Goal: Transaction & Acquisition: Purchase product/service

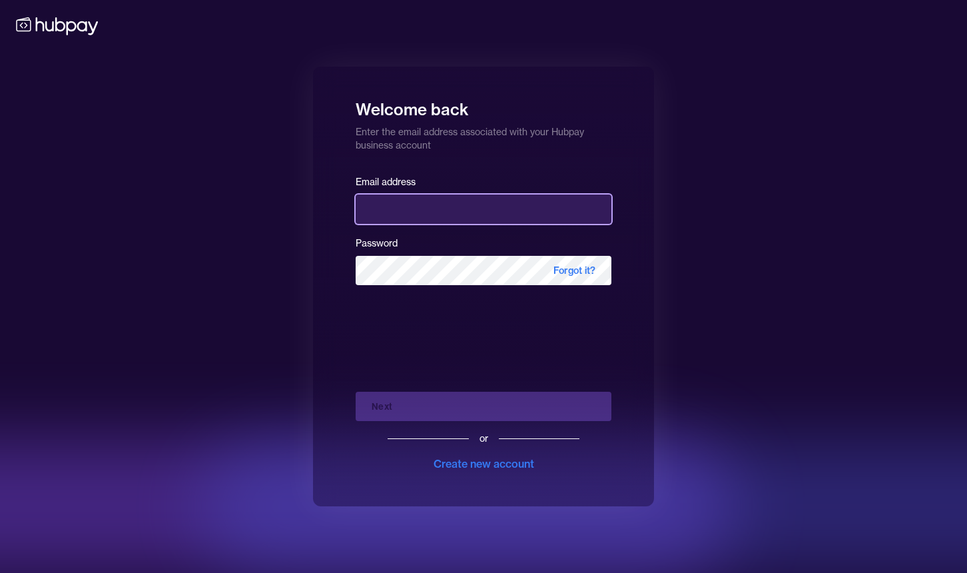
click at [489, 222] on input "email" at bounding box center [484, 208] width 256 height 29
type input "**********"
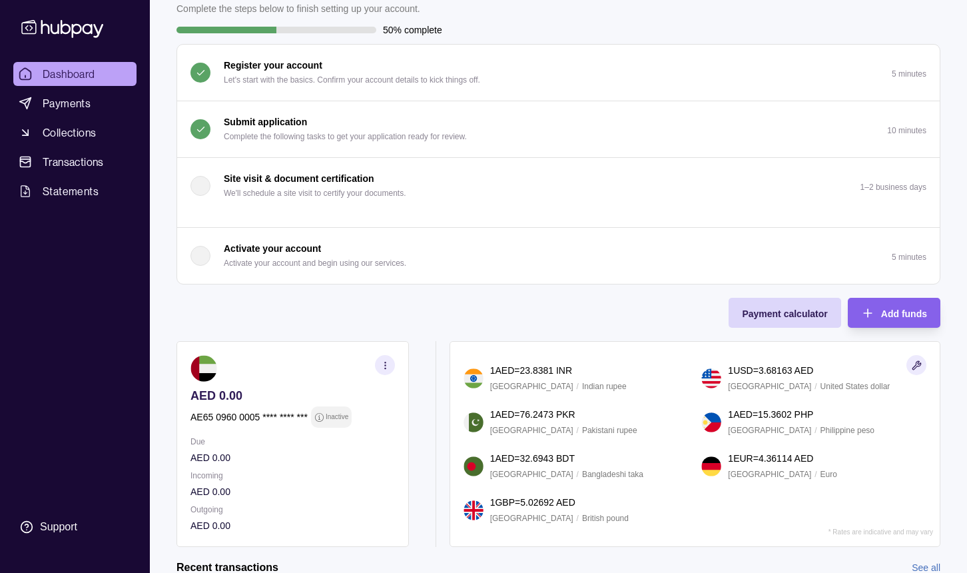
scroll to position [236, 0]
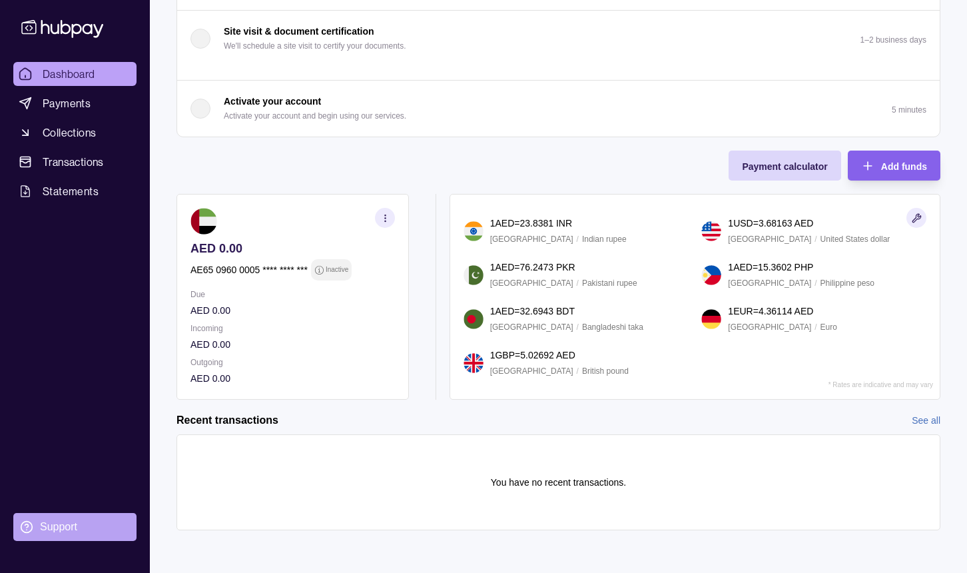
click at [63, 521] on div "Support" at bounding box center [58, 526] width 37 height 15
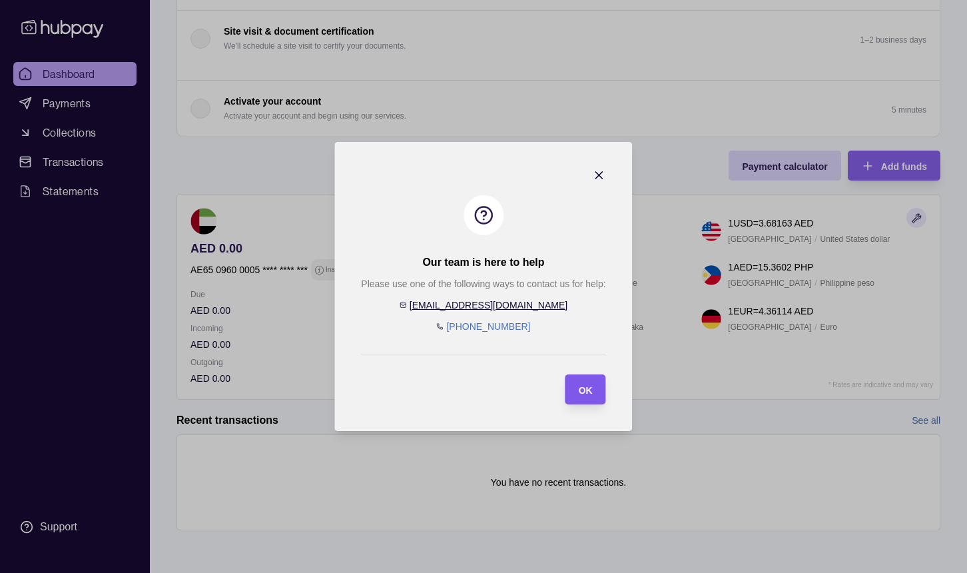
click at [585, 402] on div "OK" at bounding box center [576, 389] width 34 height 30
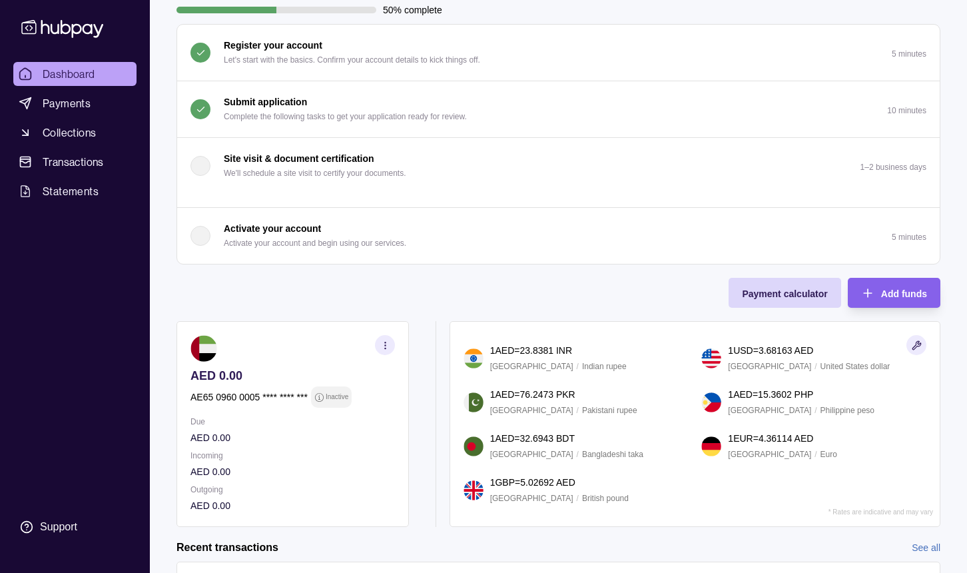
scroll to position [0, 0]
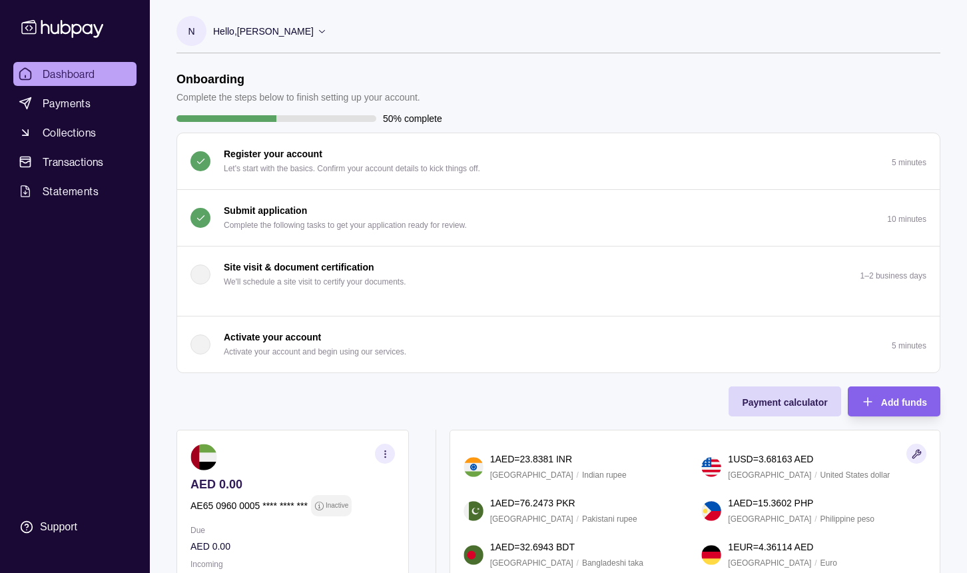
click at [224, 37] on p "Hello, [PERSON_NAME]" at bounding box center [263, 31] width 101 height 15
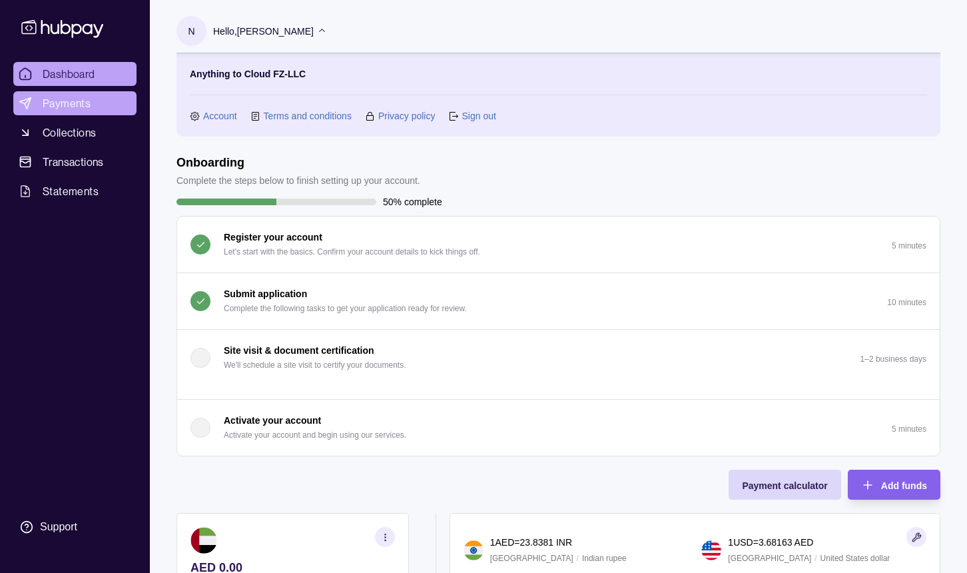
click at [120, 102] on link "Payments" at bounding box center [74, 103] width 123 height 24
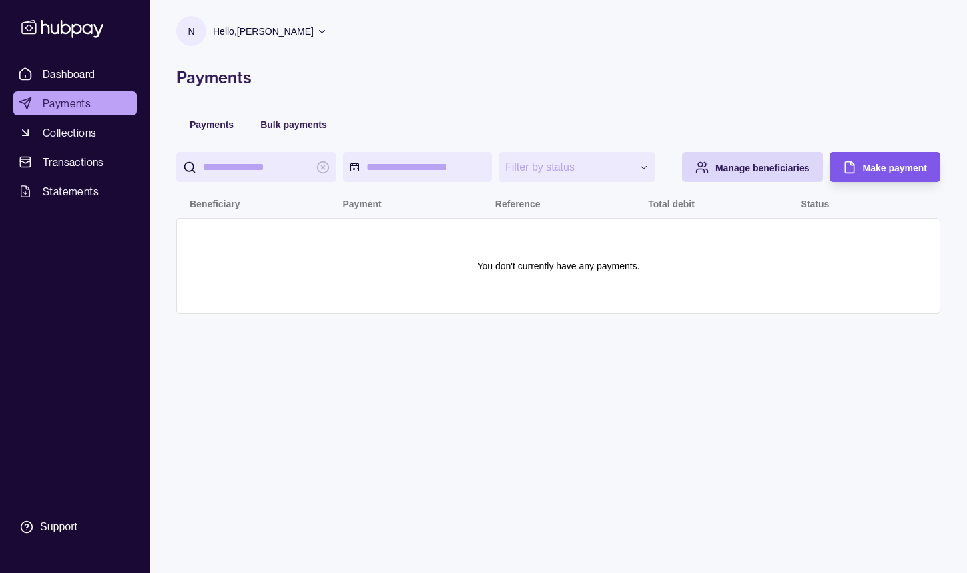
click at [884, 173] on span "Make payment" at bounding box center [895, 167] width 64 height 11
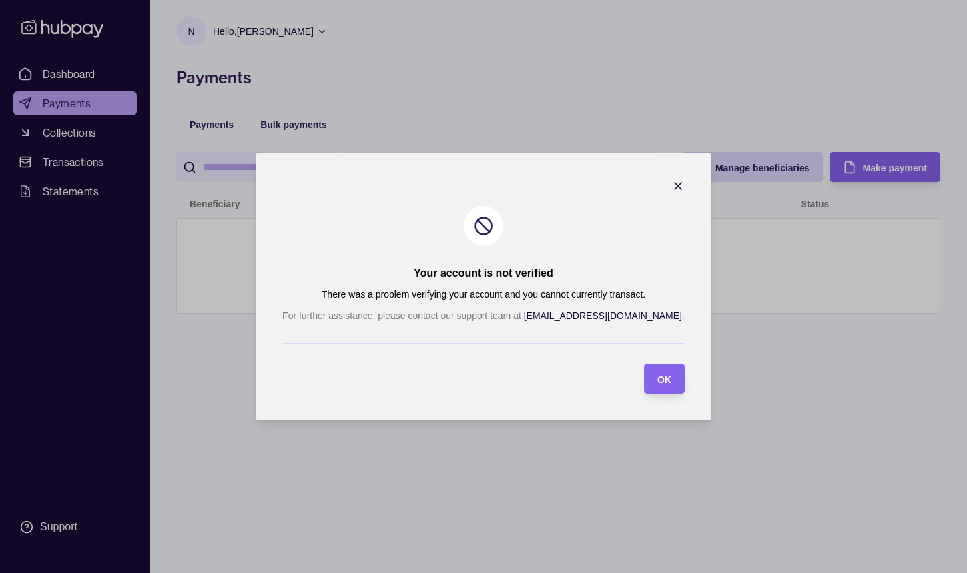
click at [671, 186] on icon "button" at bounding box center [677, 185] width 13 height 13
